Goal: Navigation & Orientation: Find specific page/section

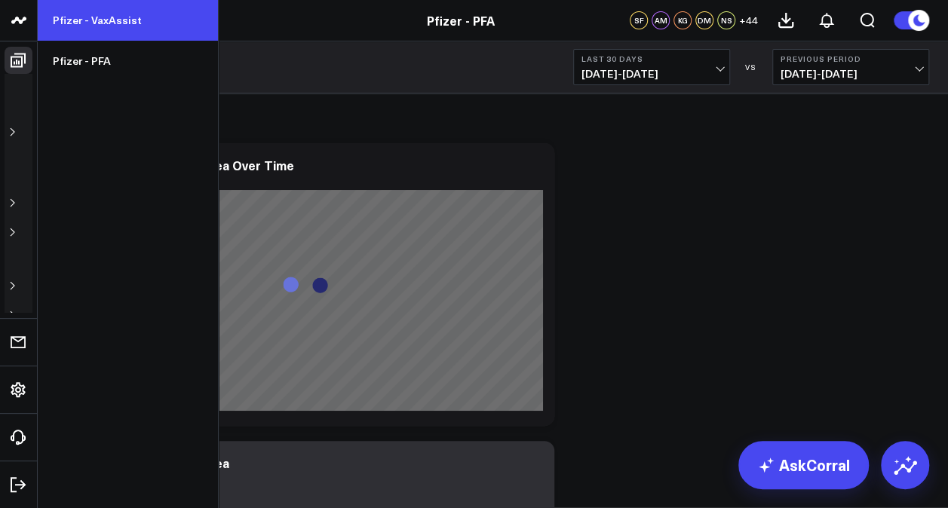
click at [116, 19] on link "Pfizer - VaxAssist" at bounding box center [128, 20] width 180 height 41
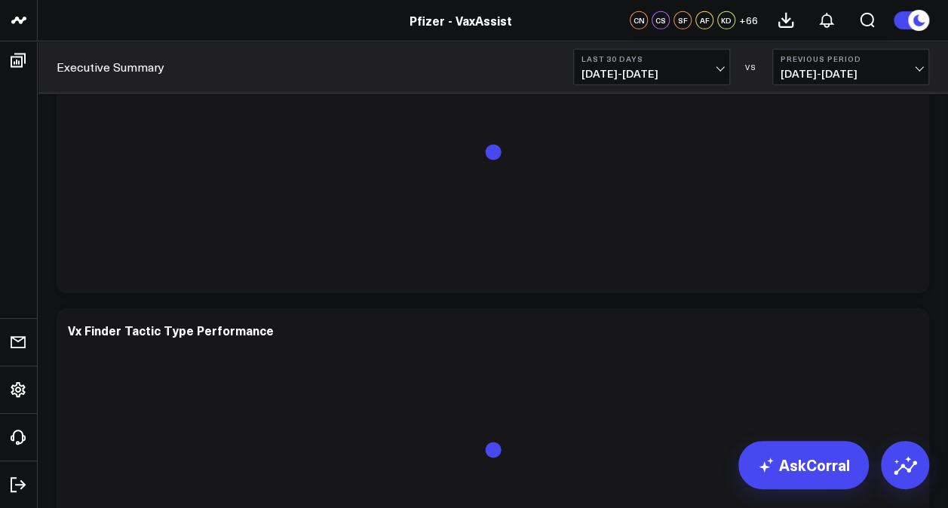
scroll to position [2257, 0]
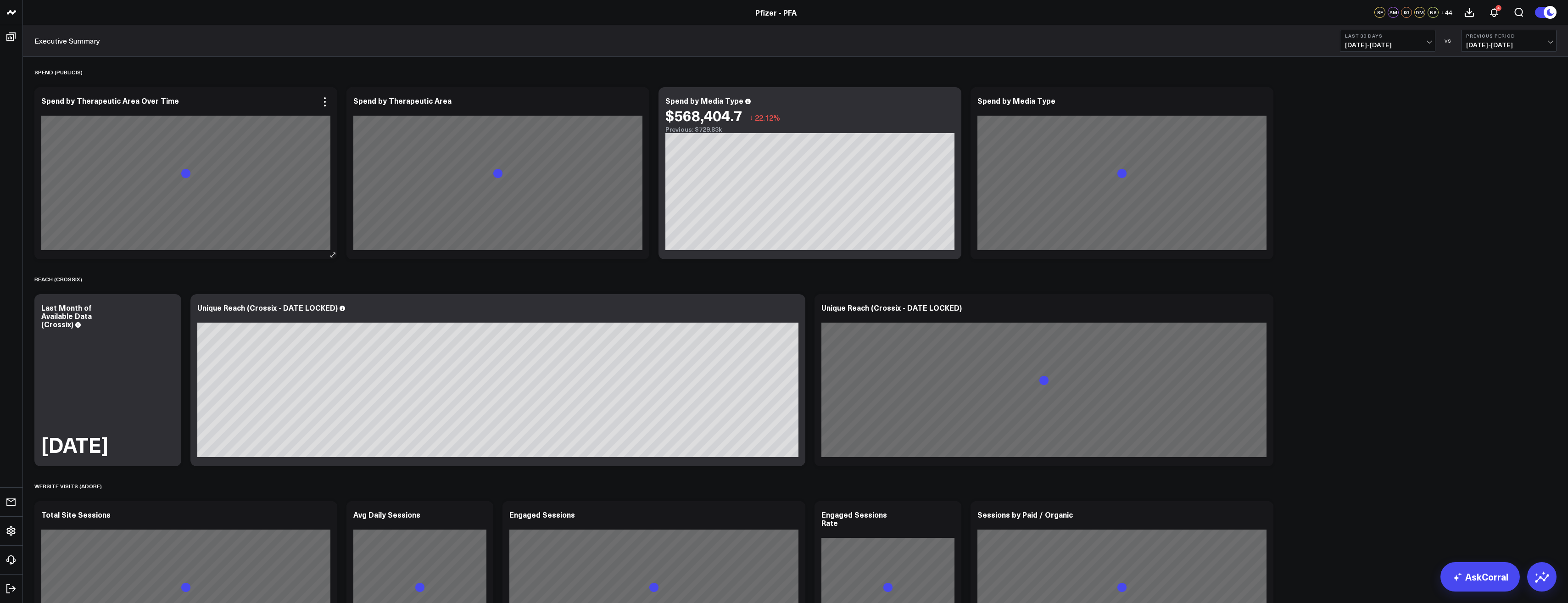
scroll to position [83, 0]
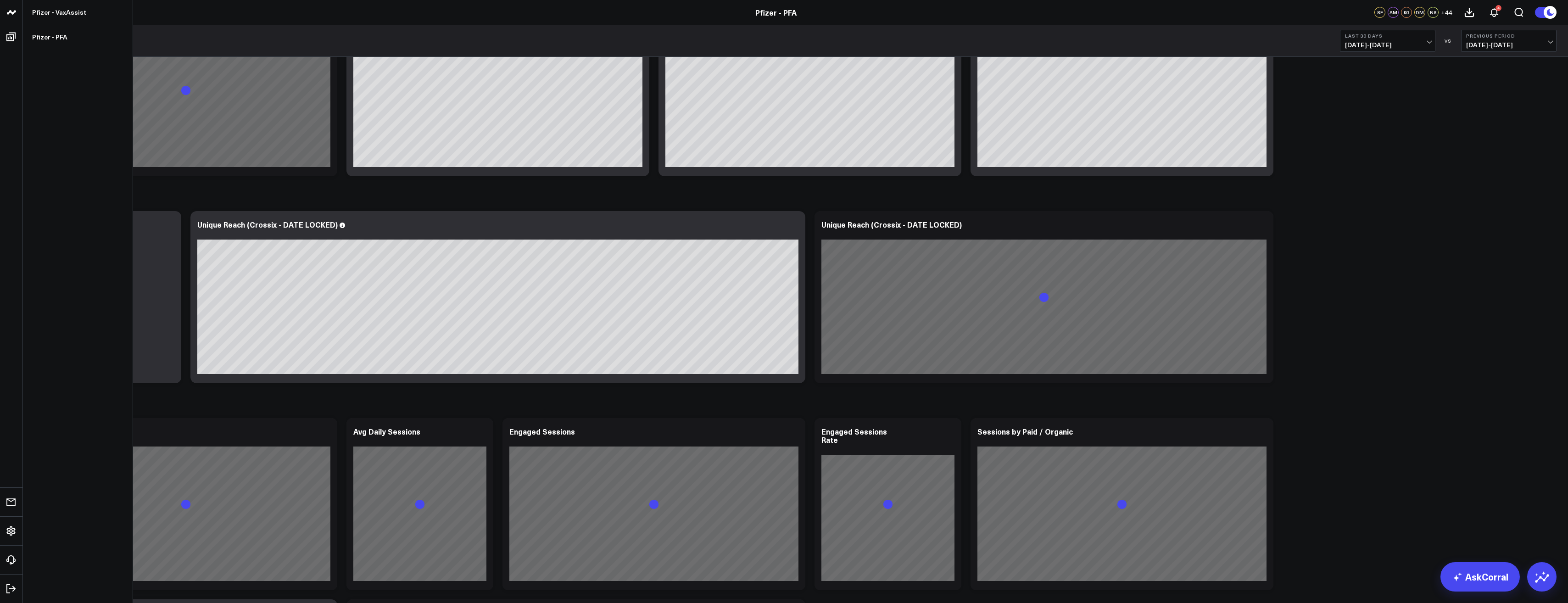
click at [10, 16] on icon at bounding box center [12, 12] width 11 height 11
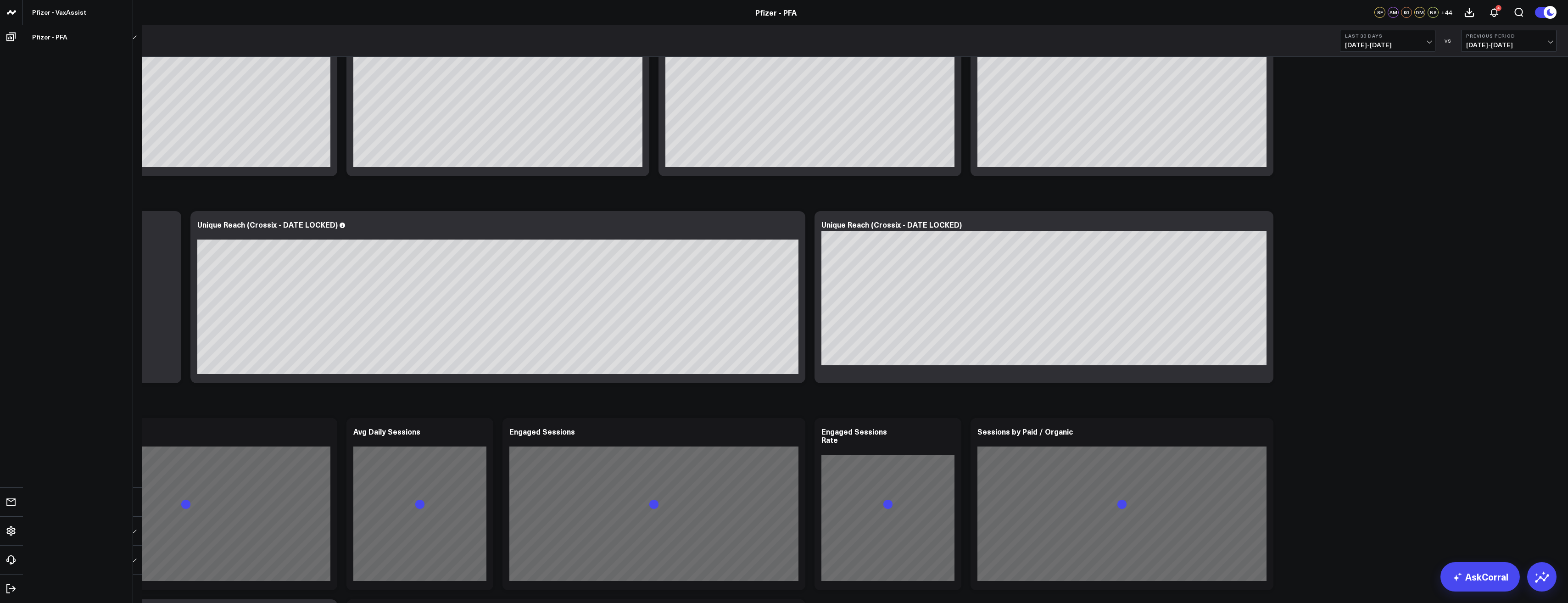
scroll to position [0, 0]
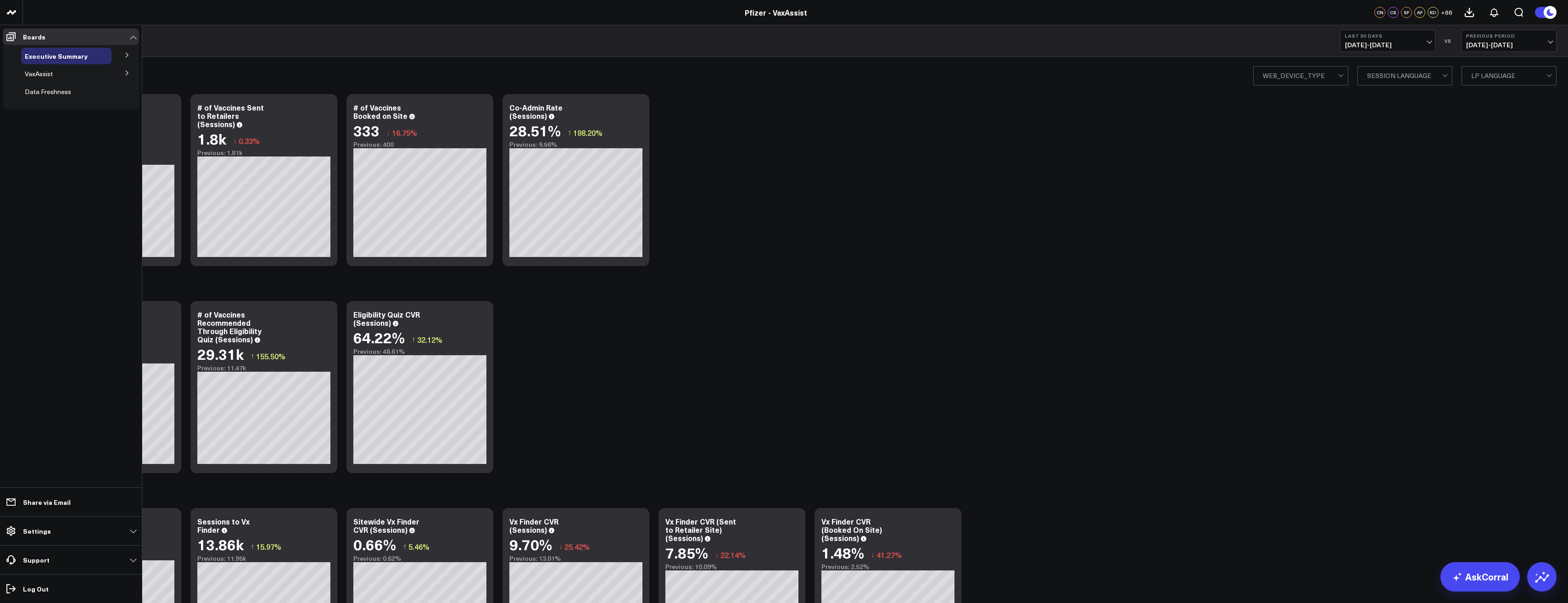
click at [127, 74] on icon at bounding box center [127, 72] width 5 height 5
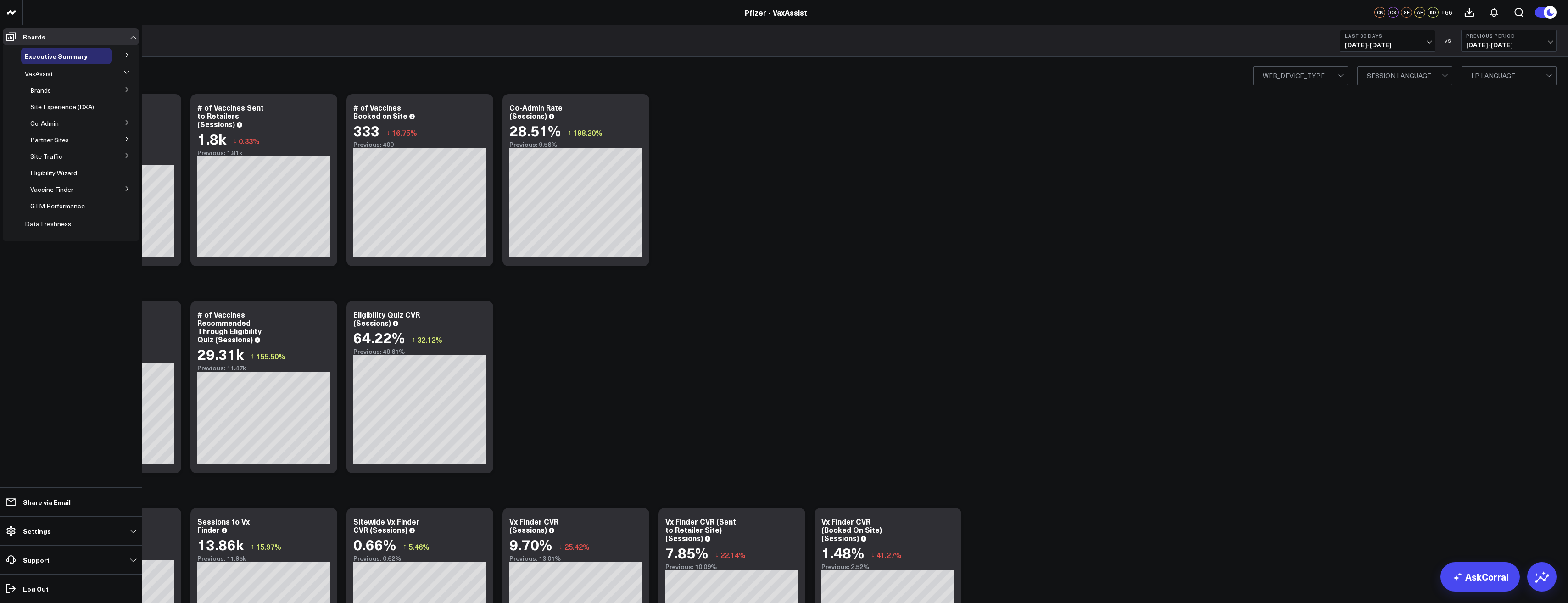
click at [120, 88] on button at bounding box center [127, 89] width 24 height 14
click at [70, 270] on span "Vaccine Finder" at bounding box center [52, 272] width 43 height 9
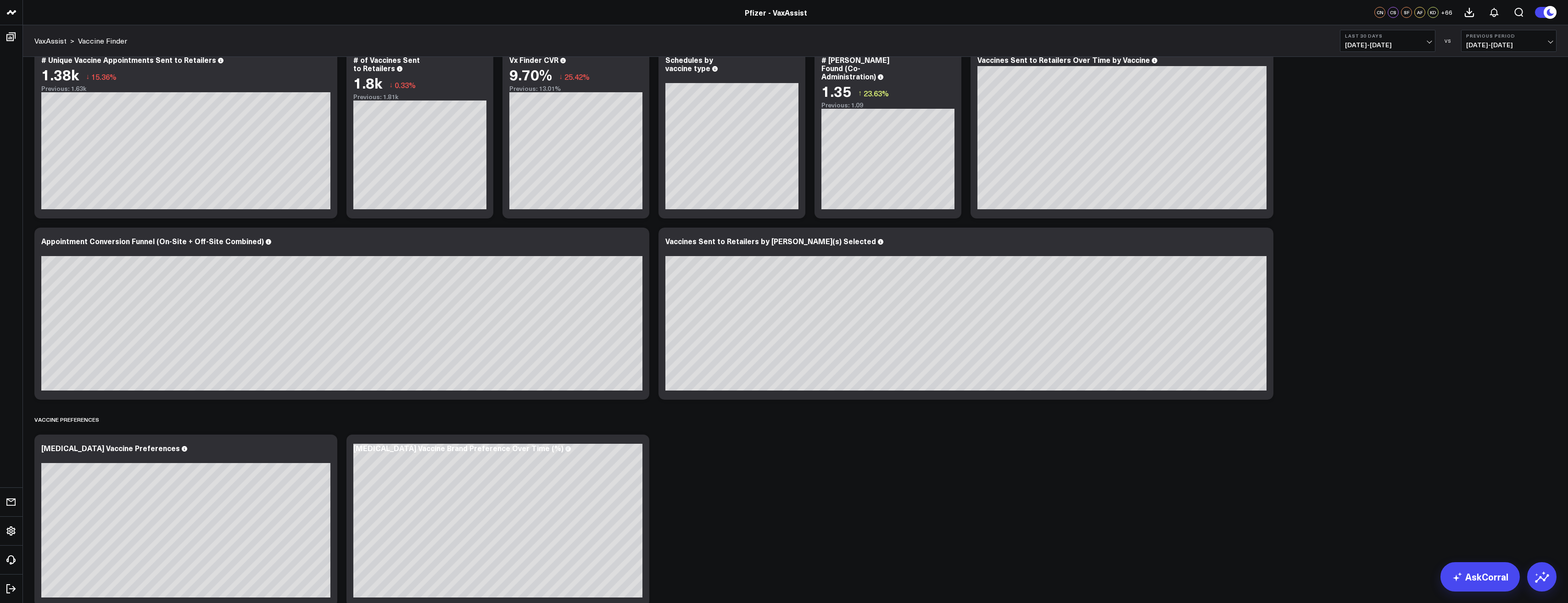
scroll to position [40, 0]
